Goal: Task Accomplishment & Management: Use online tool/utility

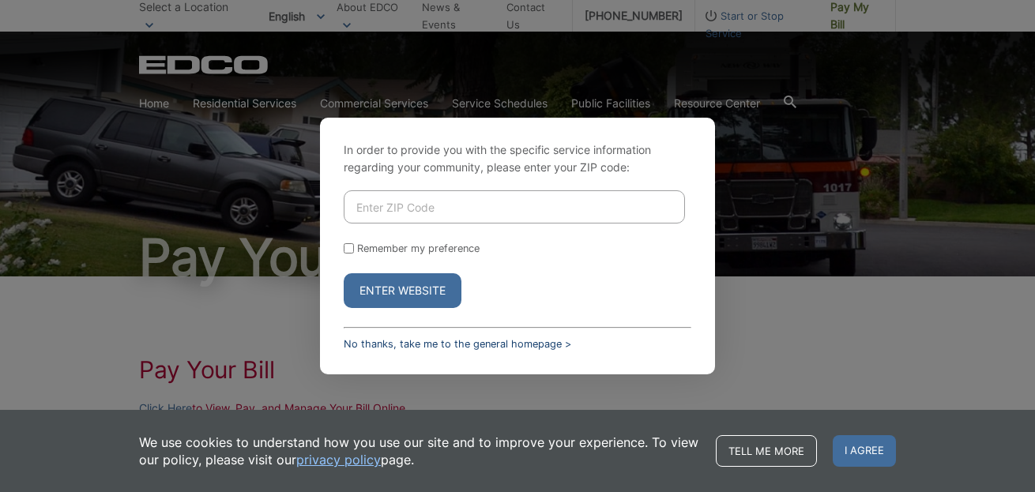
click at [480, 343] on link "No thanks, take me to the general homepage >" at bounding box center [458, 344] width 228 height 12
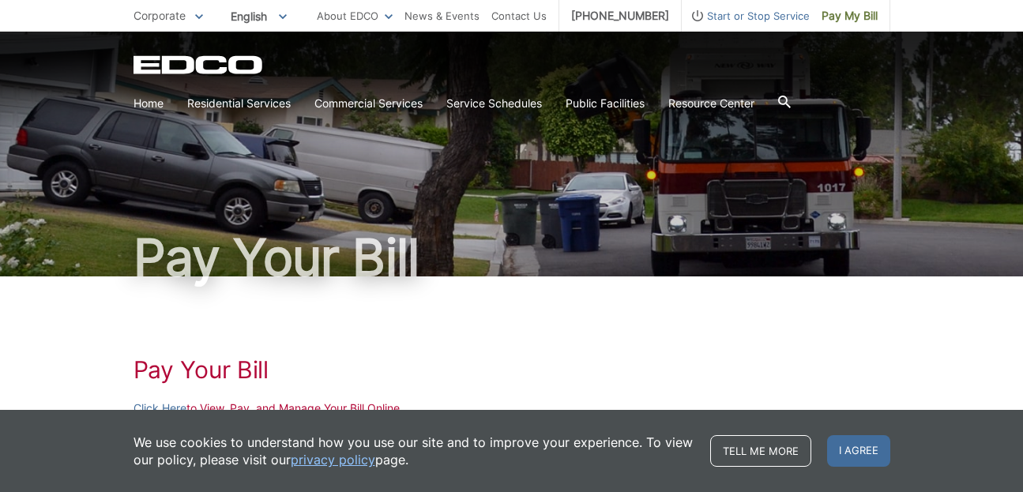
click at [151, 104] on link "Home" at bounding box center [149, 103] width 30 height 17
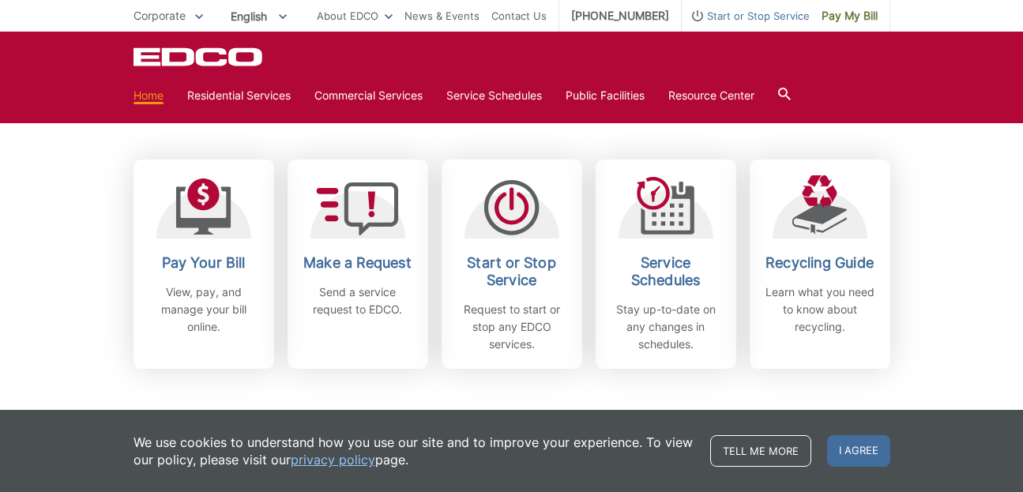
scroll to position [419, 0]
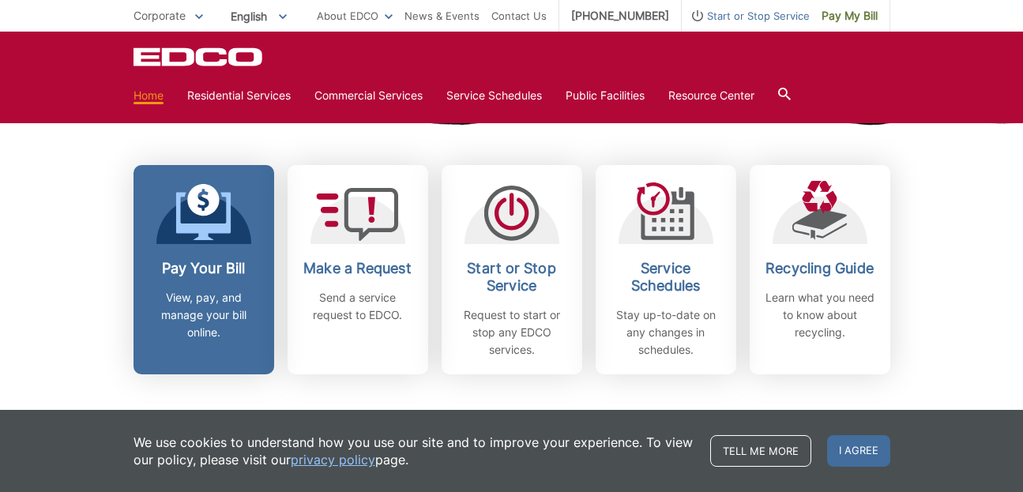
click at [217, 333] on p "View, pay, and manage your bill online." at bounding box center [203, 315] width 117 height 52
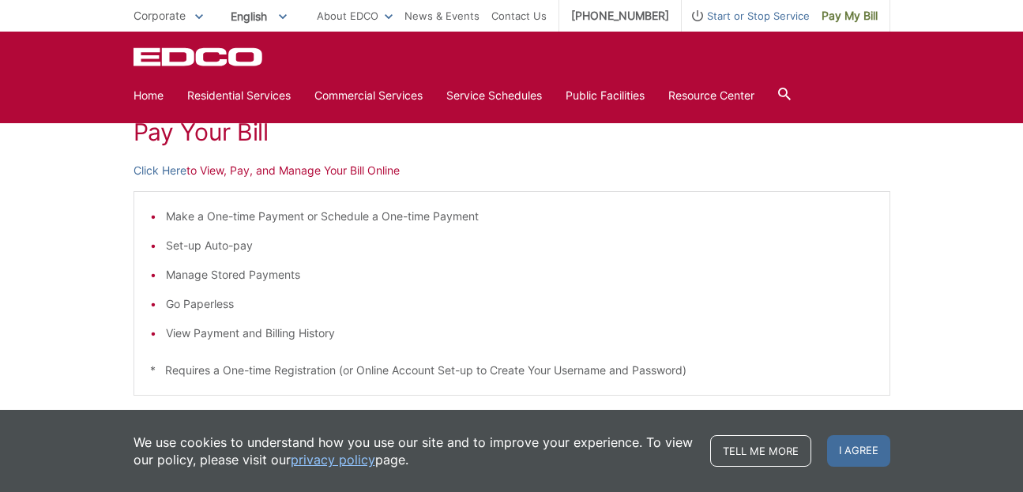
scroll to position [24, 0]
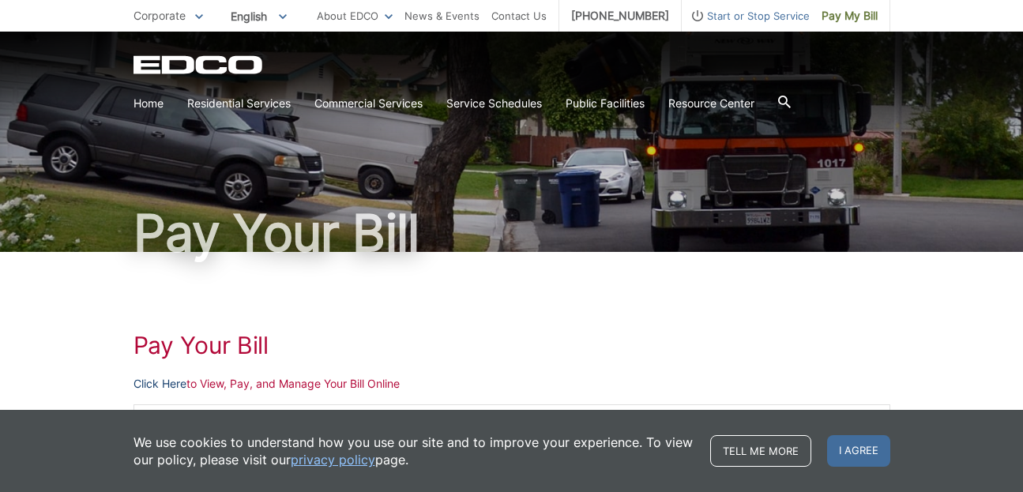
click at [165, 382] on link "Click Here" at bounding box center [160, 383] width 53 height 17
